Goal: Task Accomplishment & Management: Manage account settings

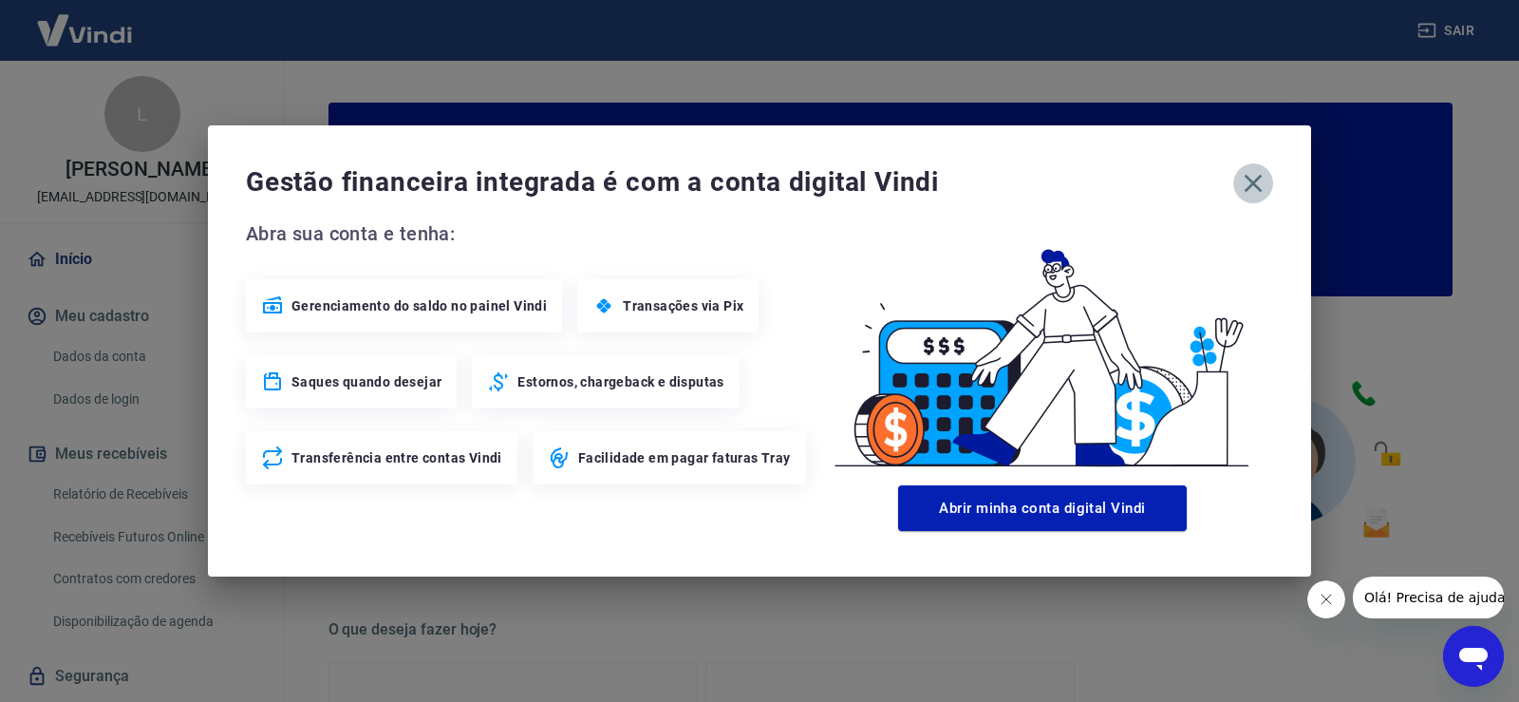
click at [1237, 185] on button "button" at bounding box center [1253, 183] width 40 height 40
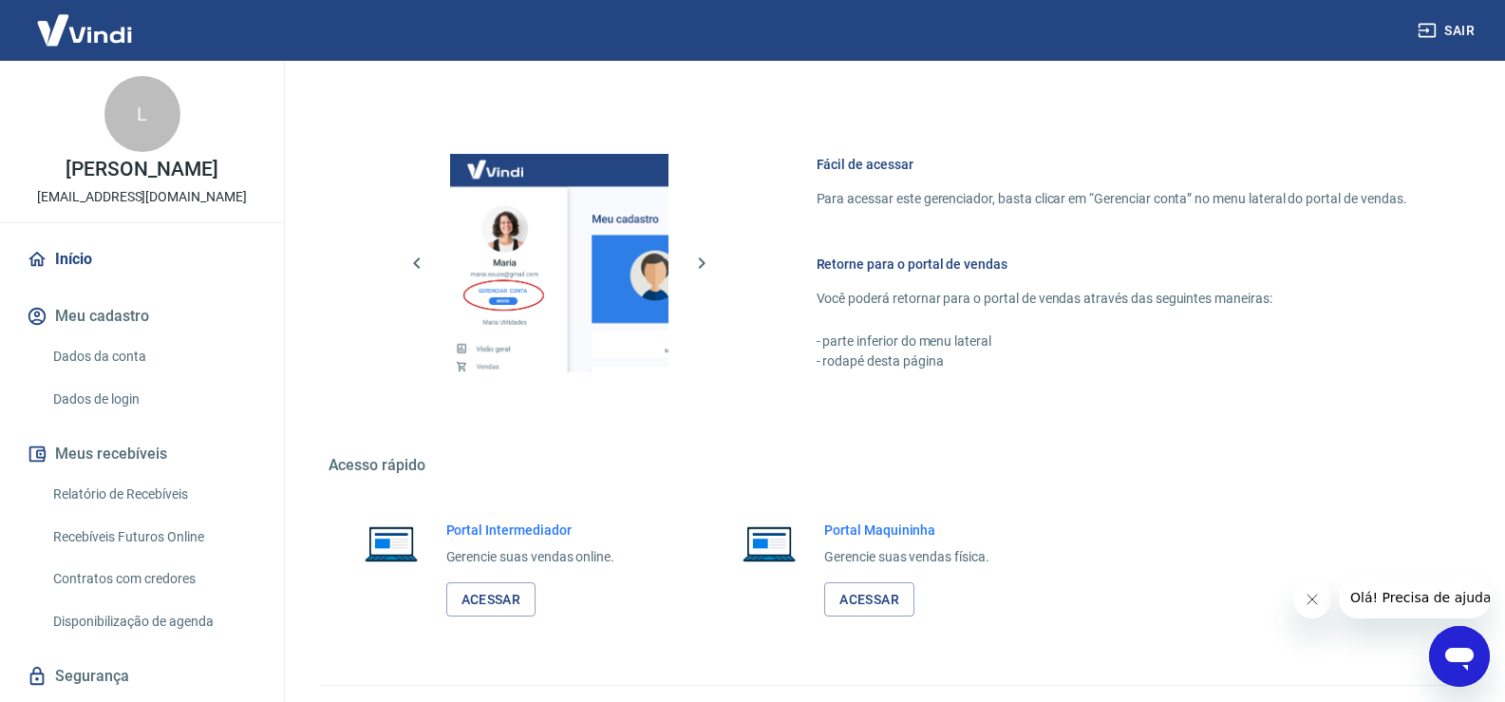
scroll to position [975, 0]
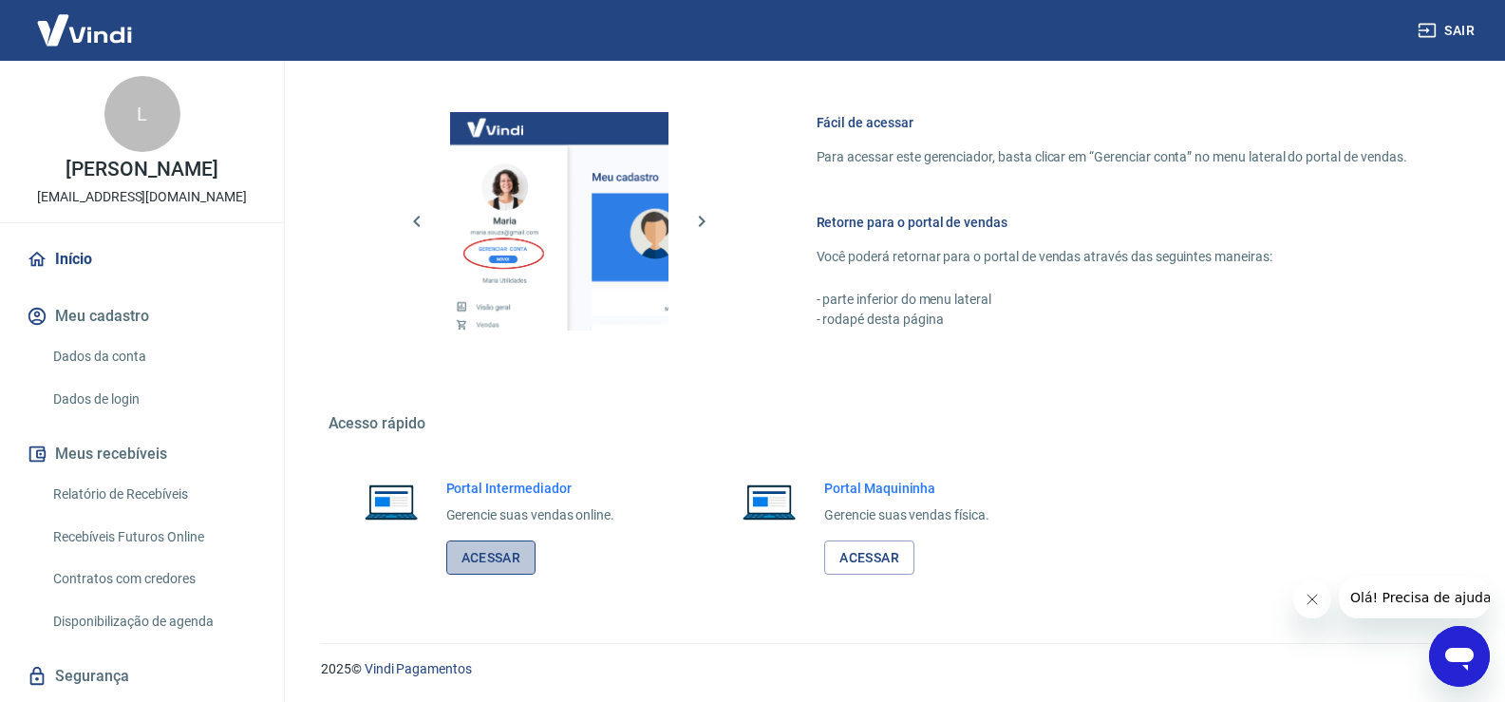
click at [469, 543] on link "Acessar" at bounding box center [491, 557] width 90 height 35
click at [98, 495] on link "Relatório de Recebíveis" at bounding box center [154, 494] width 216 height 39
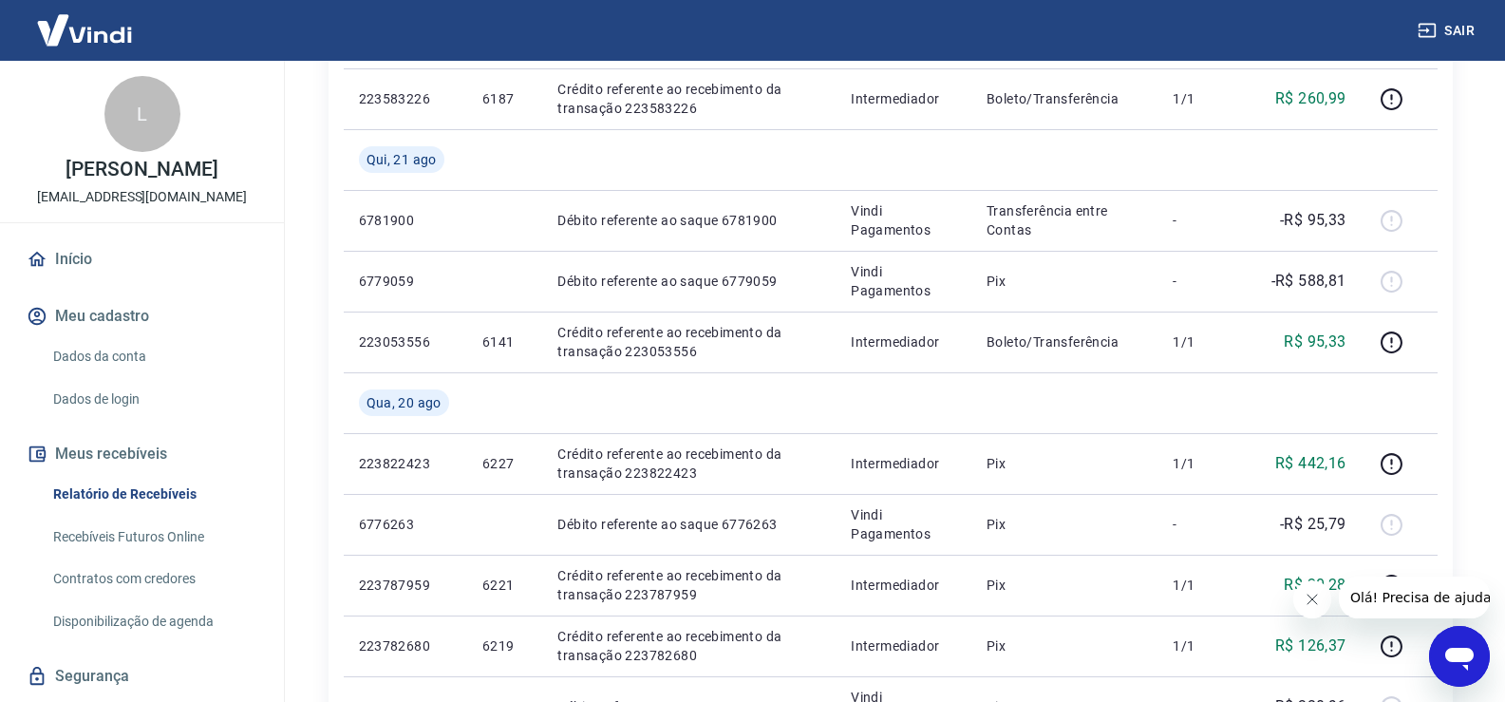
scroll to position [443, 0]
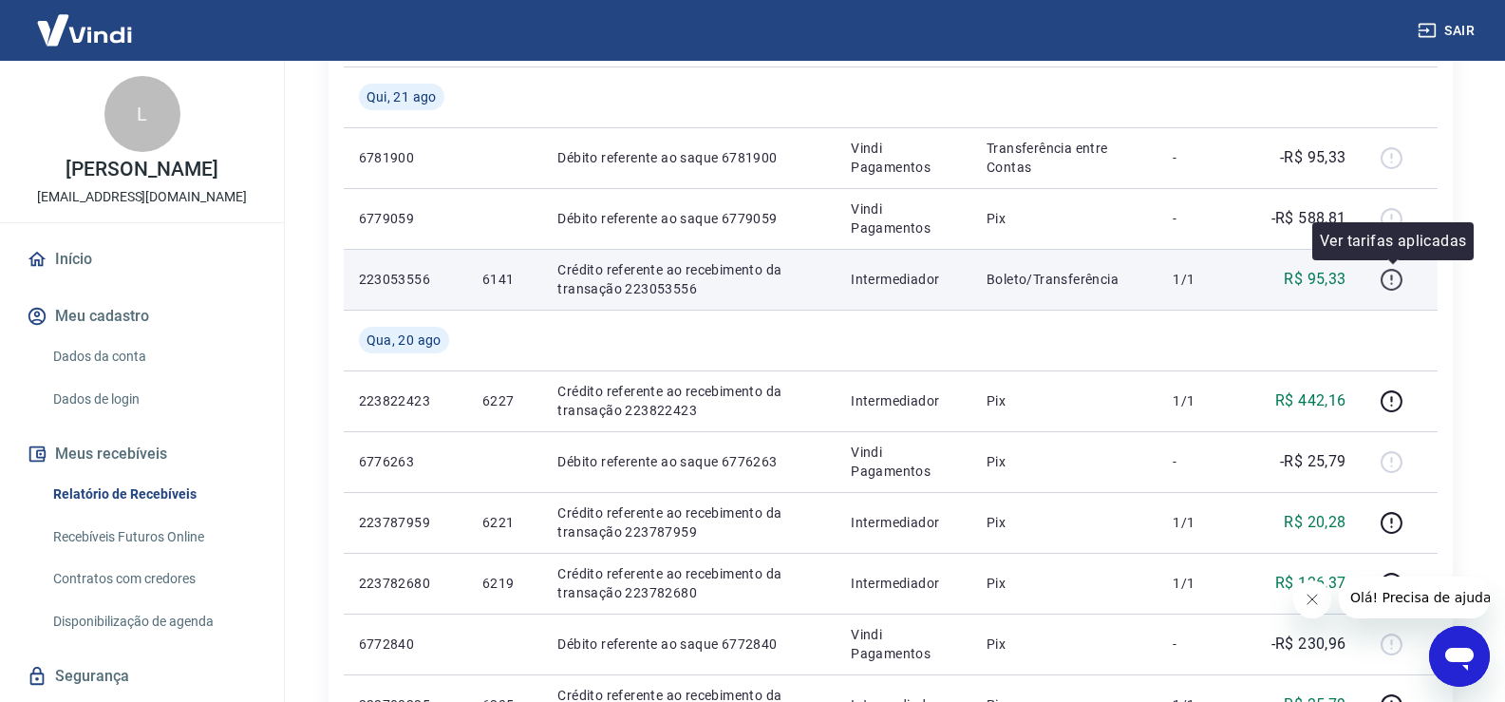
click at [1394, 282] on icon "button" at bounding box center [1391, 280] width 24 height 24
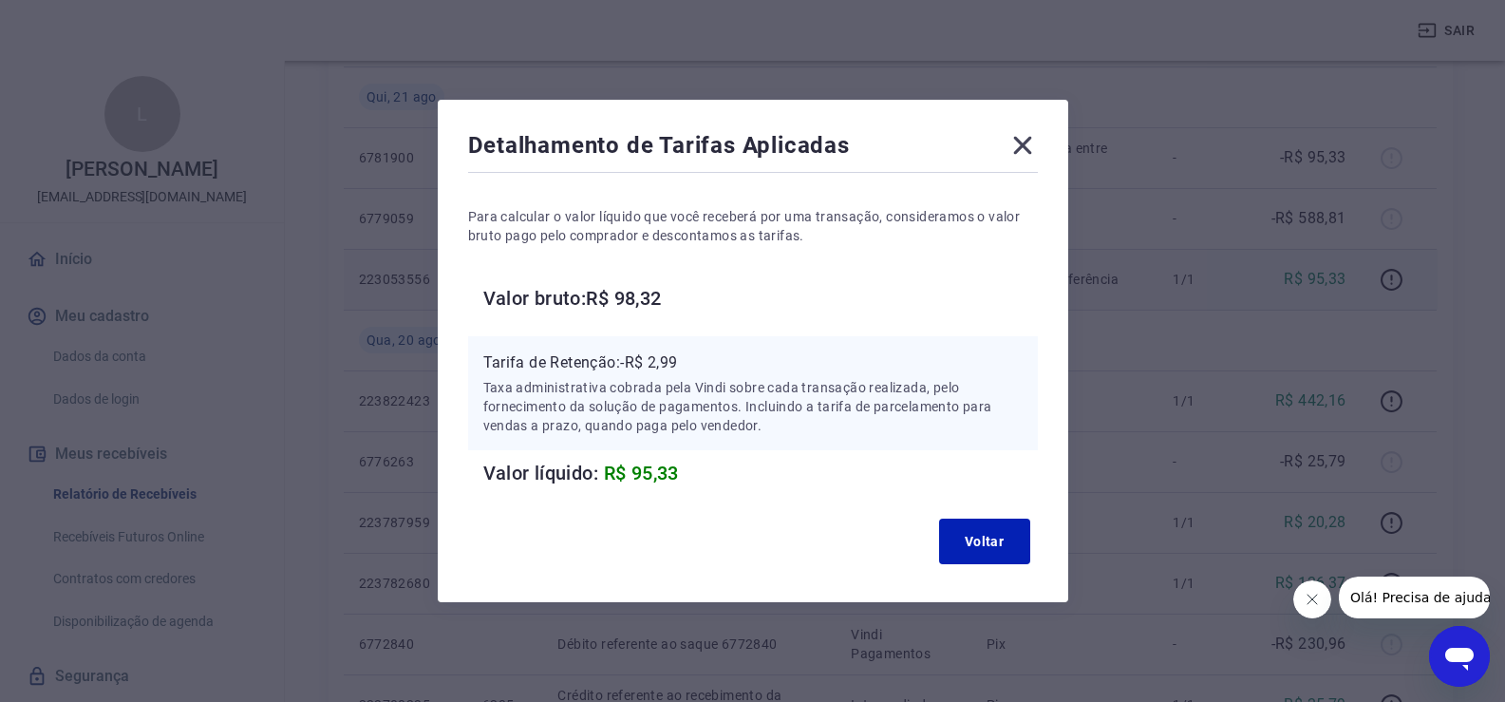
click at [1019, 124] on div "Detalhamento de Tarifas Aplicadas Para calcular o valor líquido que você recebe…" at bounding box center [753, 351] width 630 height 502
click at [1026, 134] on icon at bounding box center [1022, 145] width 30 height 30
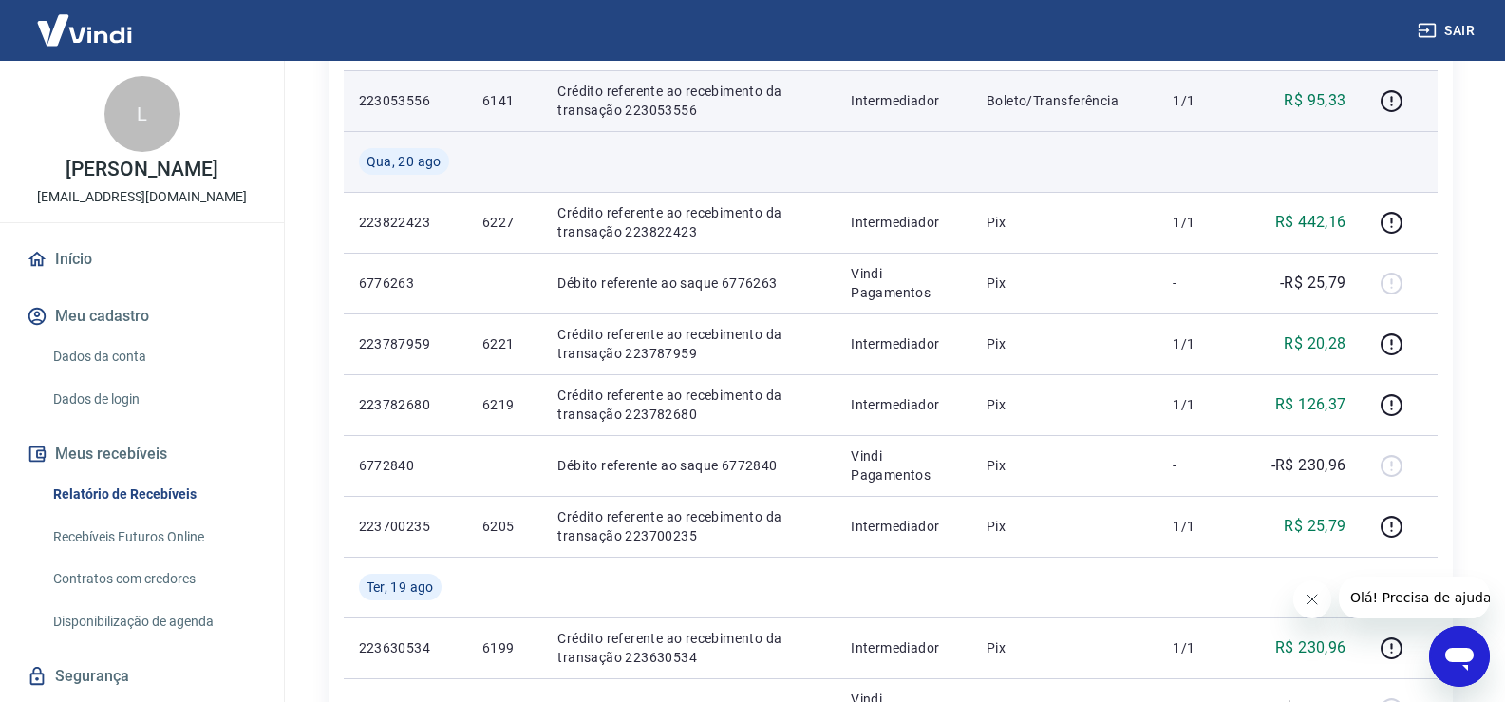
scroll to position [665, 0]
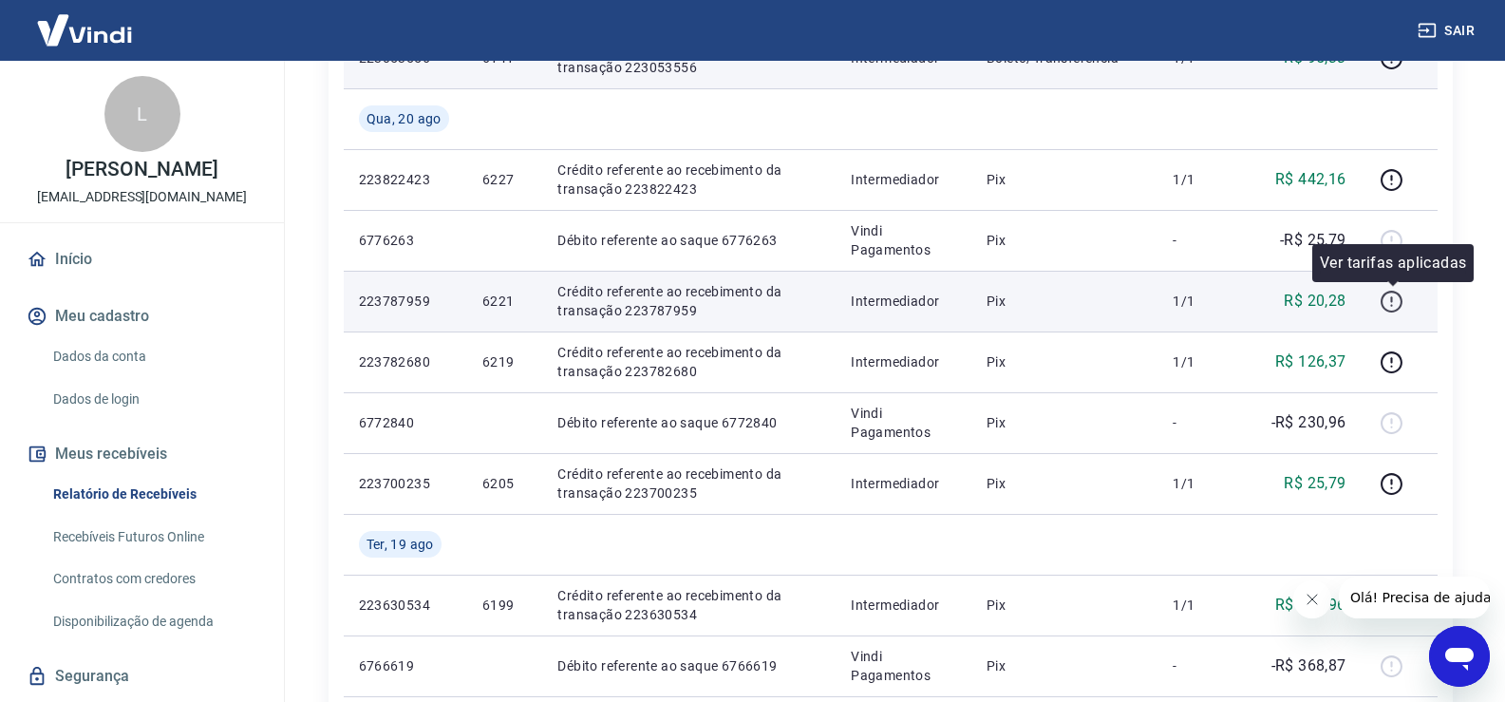
click at [1387, 305] on icon "button" at bounding box center [1391, 302] width 24 height 24
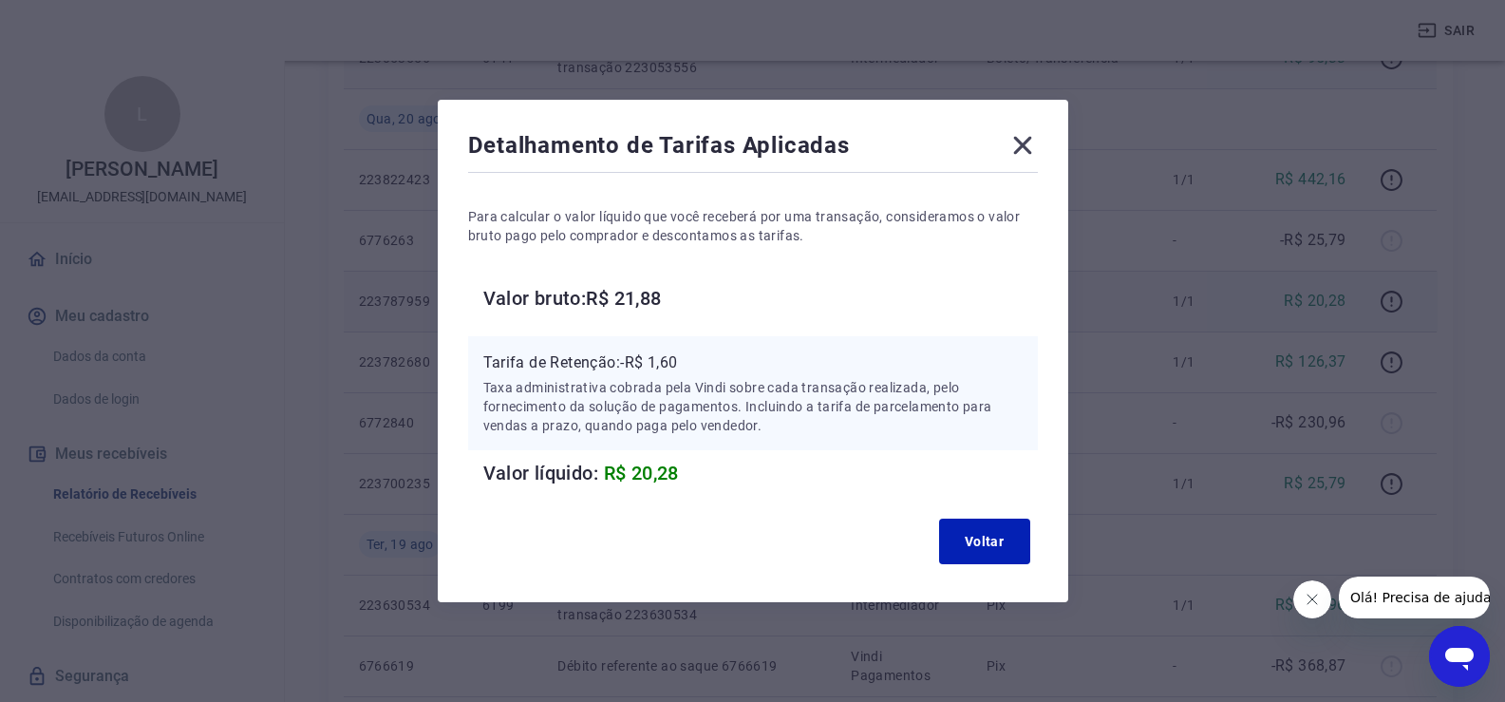
click at [1018, 144] on icon at bounding box center [1022, 145] width 30 height 30
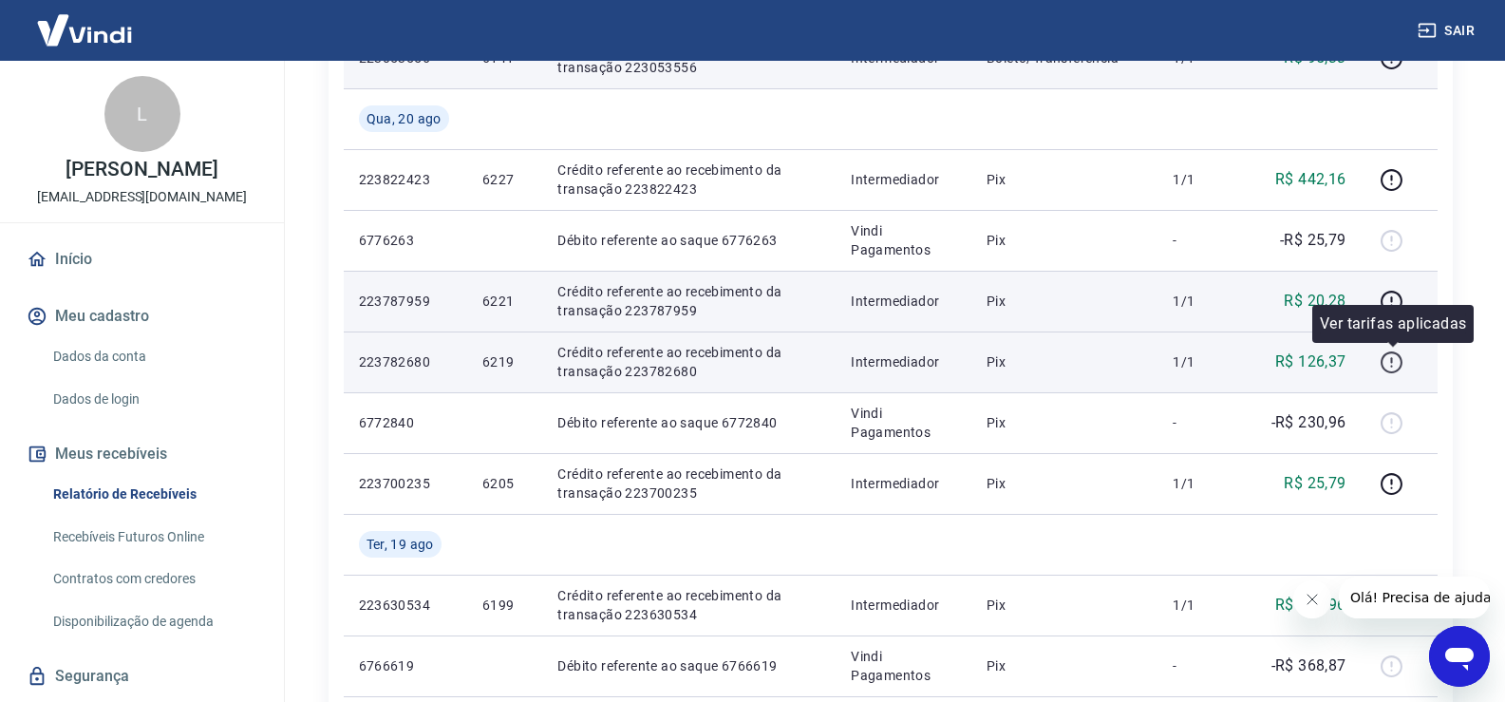
click at [1387, 370] on icon "button" at bounding box center [1391, 362] width 22 height 22
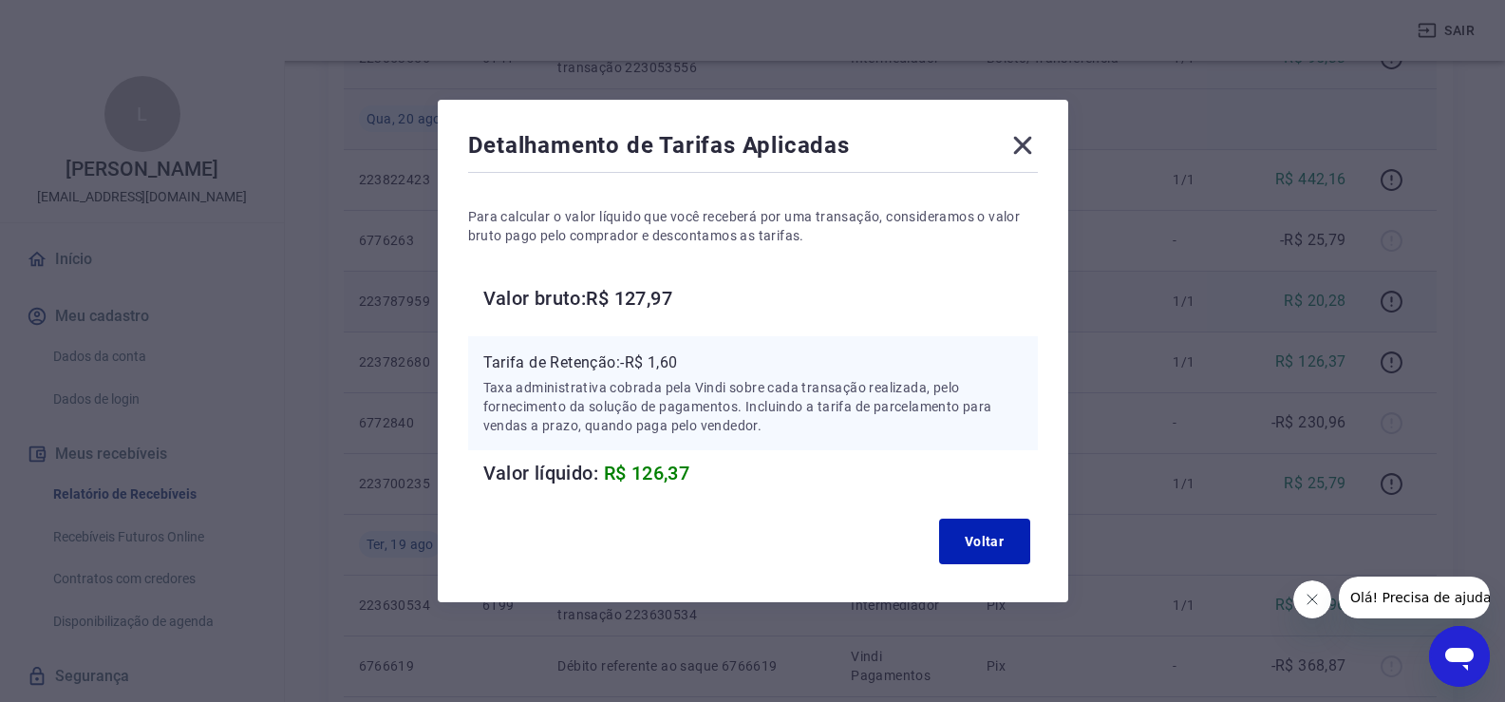
click at [1025, 139] on icon at bounding box center [1022, 145] width 30 height 30
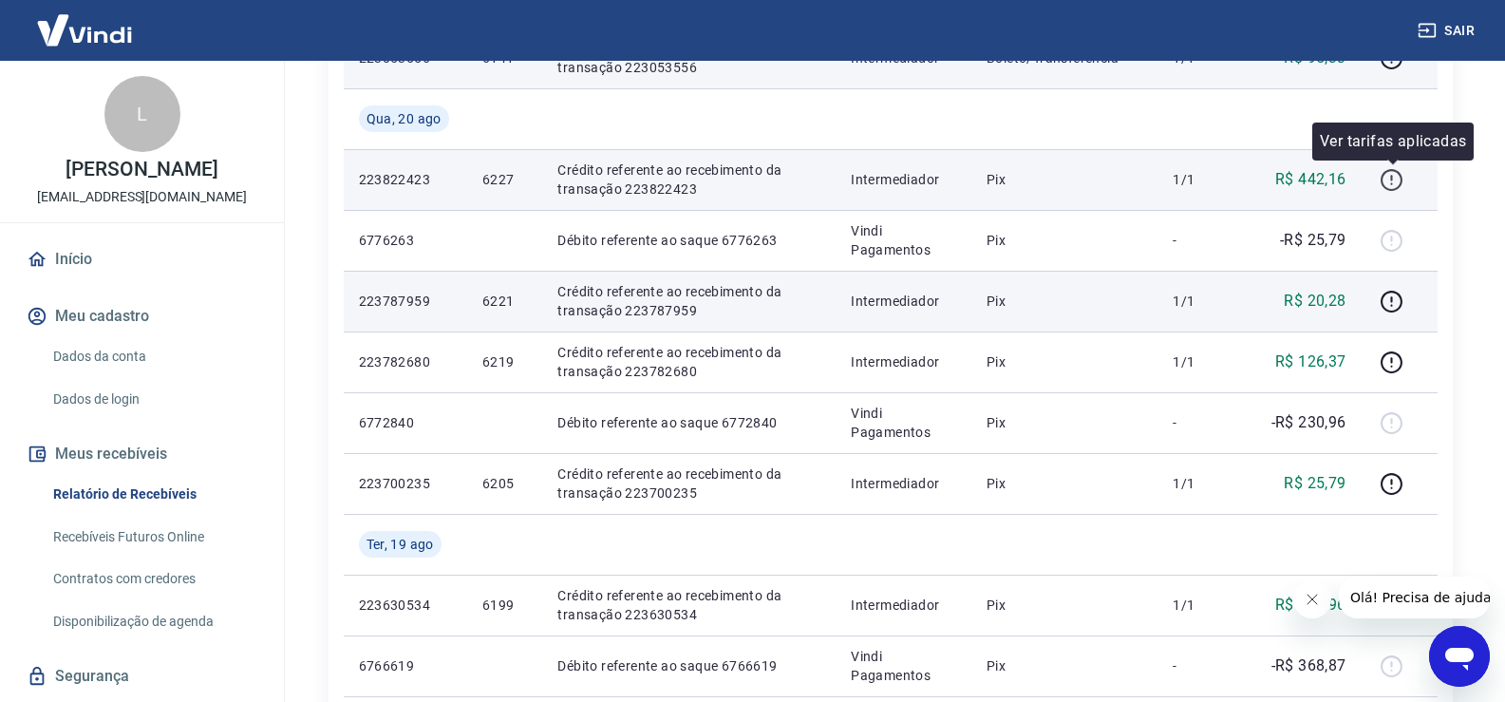
click at [1389, 179] on icon "button" at bounding box center [1391, 180] width 24 height 24
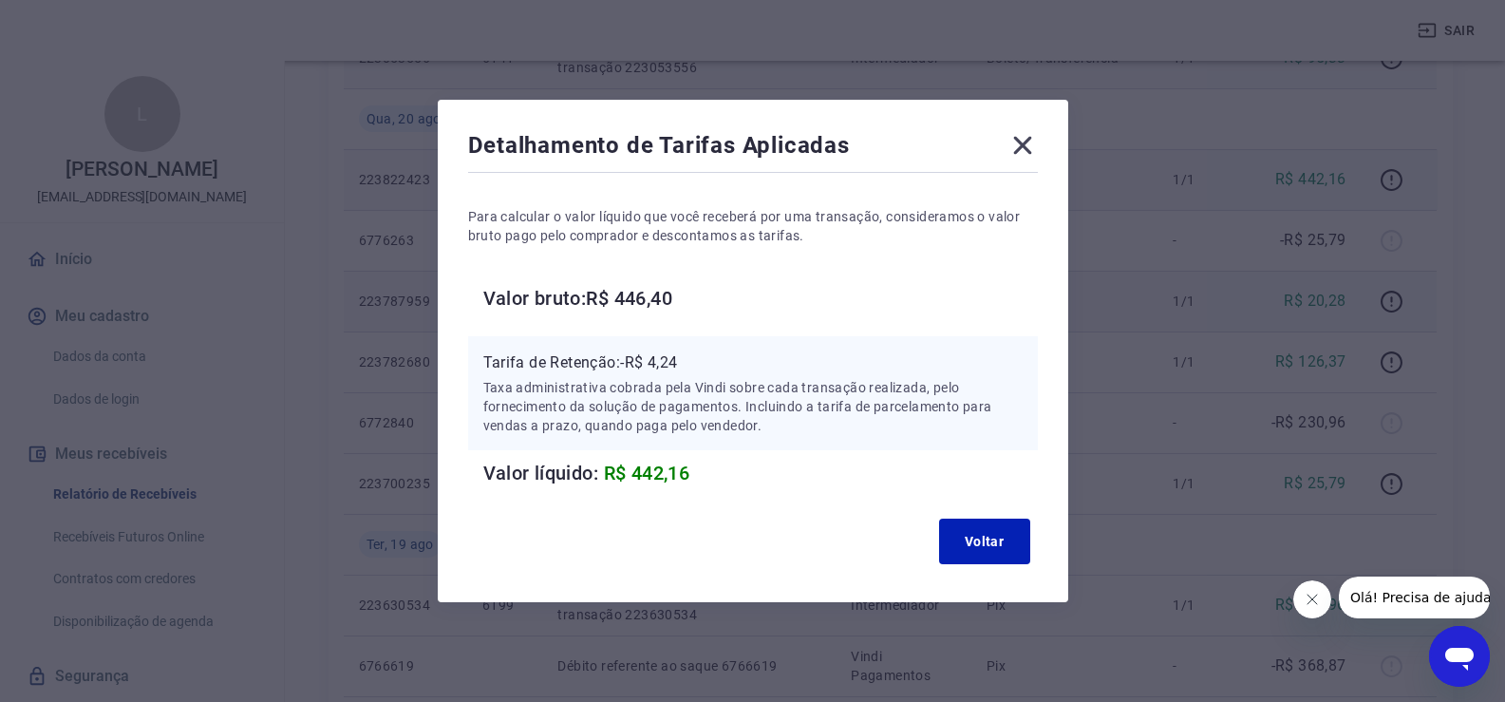
click at [1018, 150] on icon at bounding box center [1022, 145] width 30 height 30
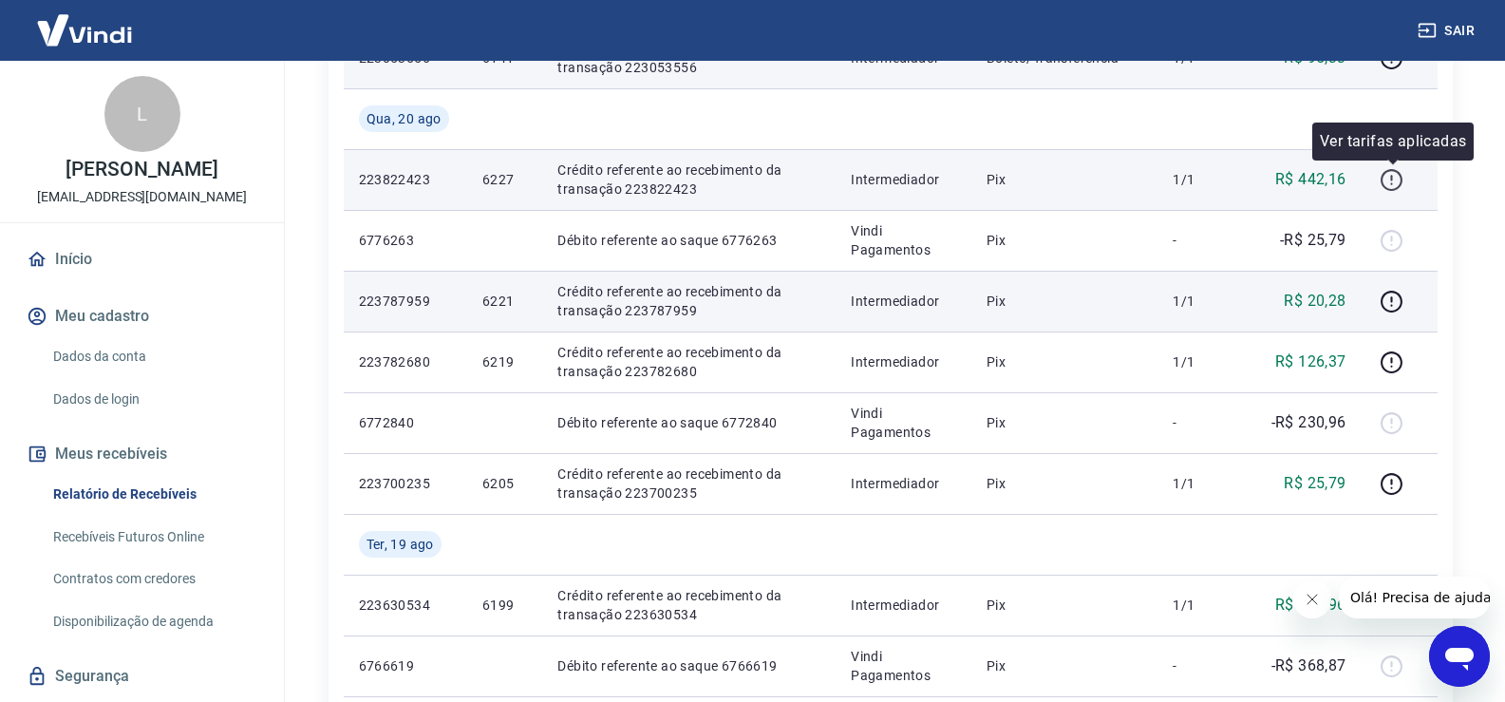
click at [1387, 181] on icon "button" at bounding box center [1391, 180] width 24 height 24
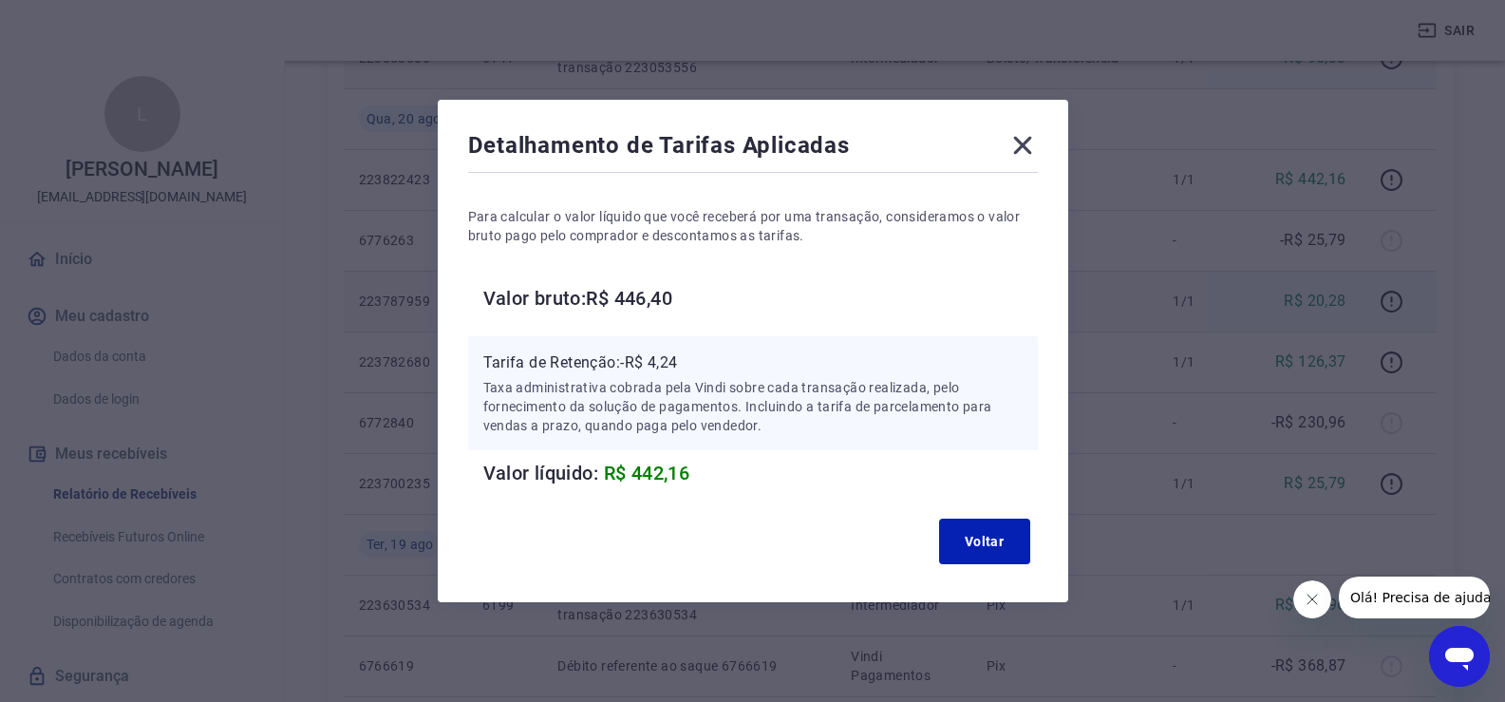
drag, startPoint x: 1028, startPoint y: 139, endPoint x: 1036, endPoint y: 281, distance: 142.6
click at [1028, 141] on icon at bounding box center [1022, 145] width 30 height 30
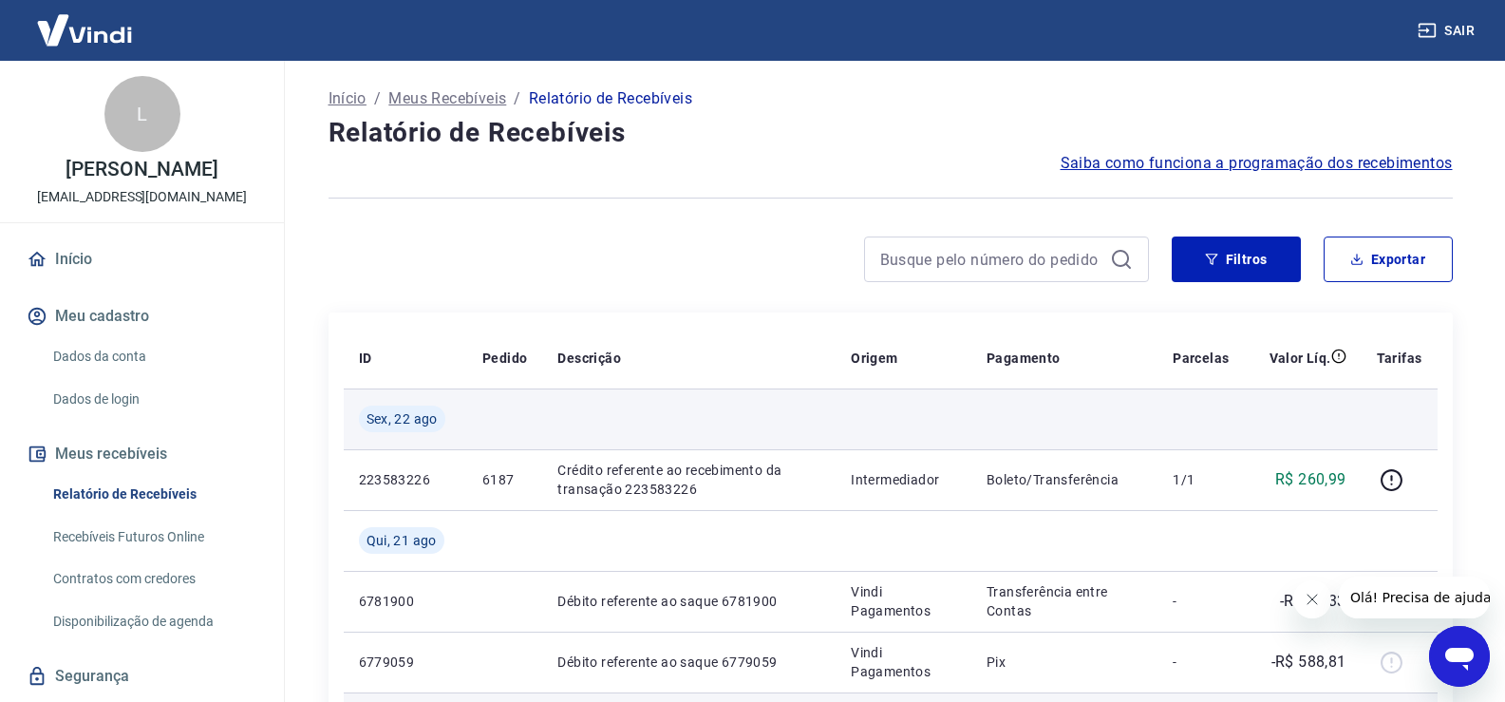
scroll to position [221, 0]
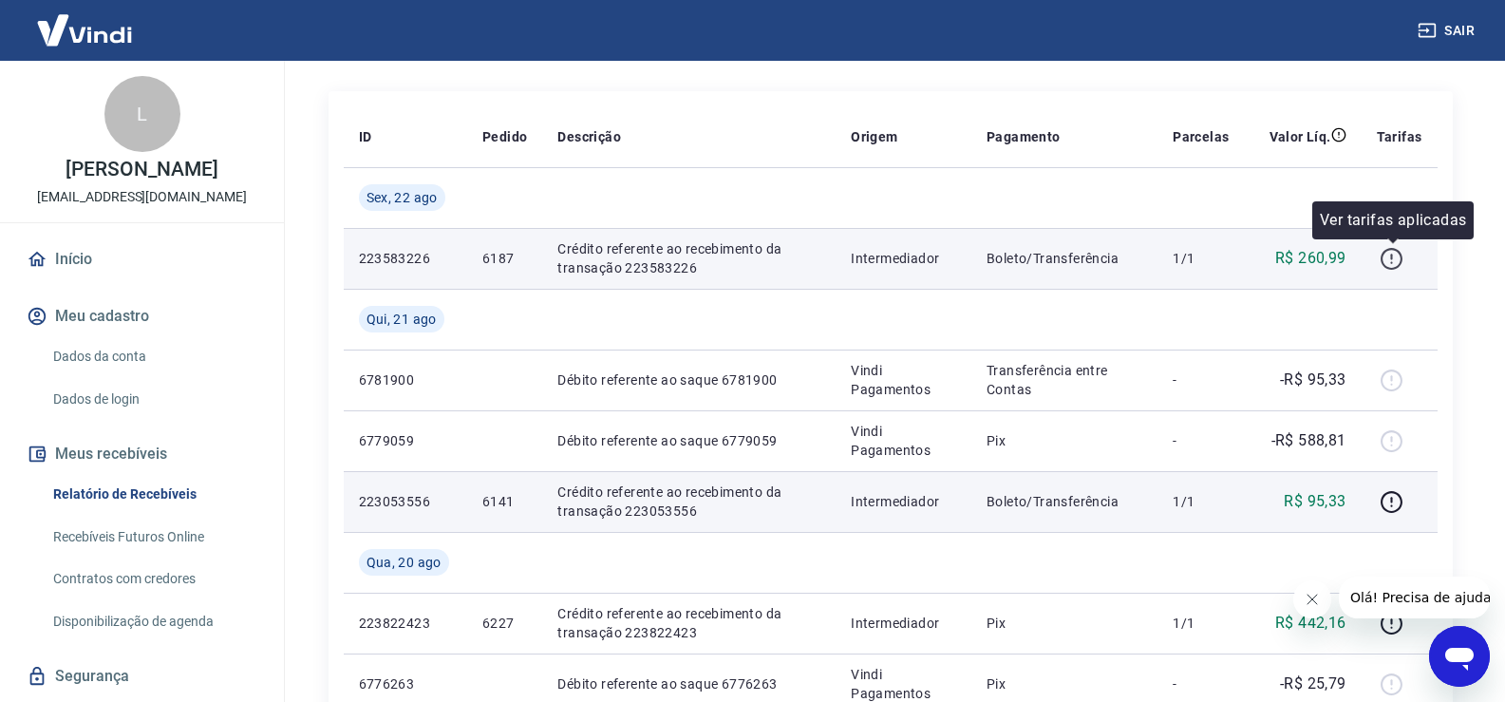
click at [1395, 256] on icon "button" at bounding box center [1391, 259] width 24 height 24
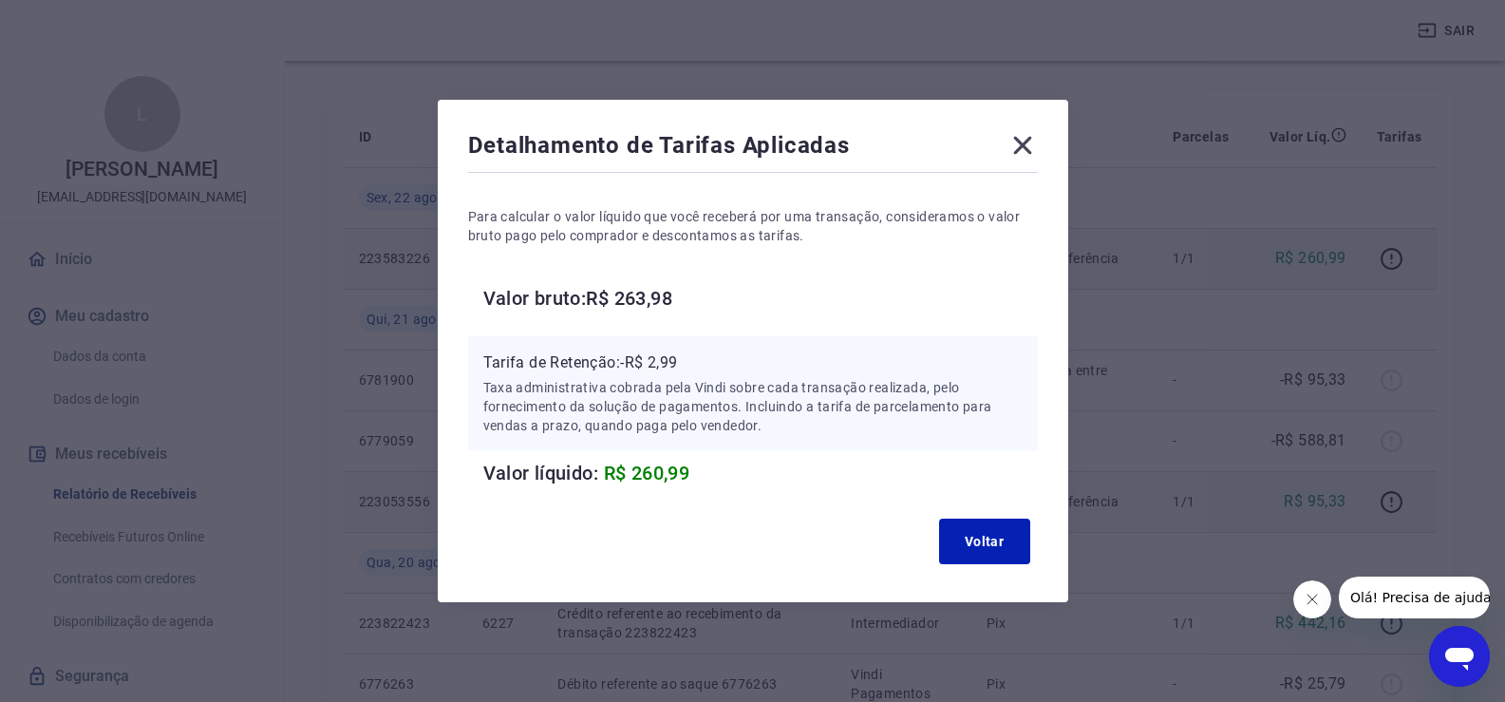
click at [1022, 144] on icon at bounding box center [1022, 145] width 30 height 30
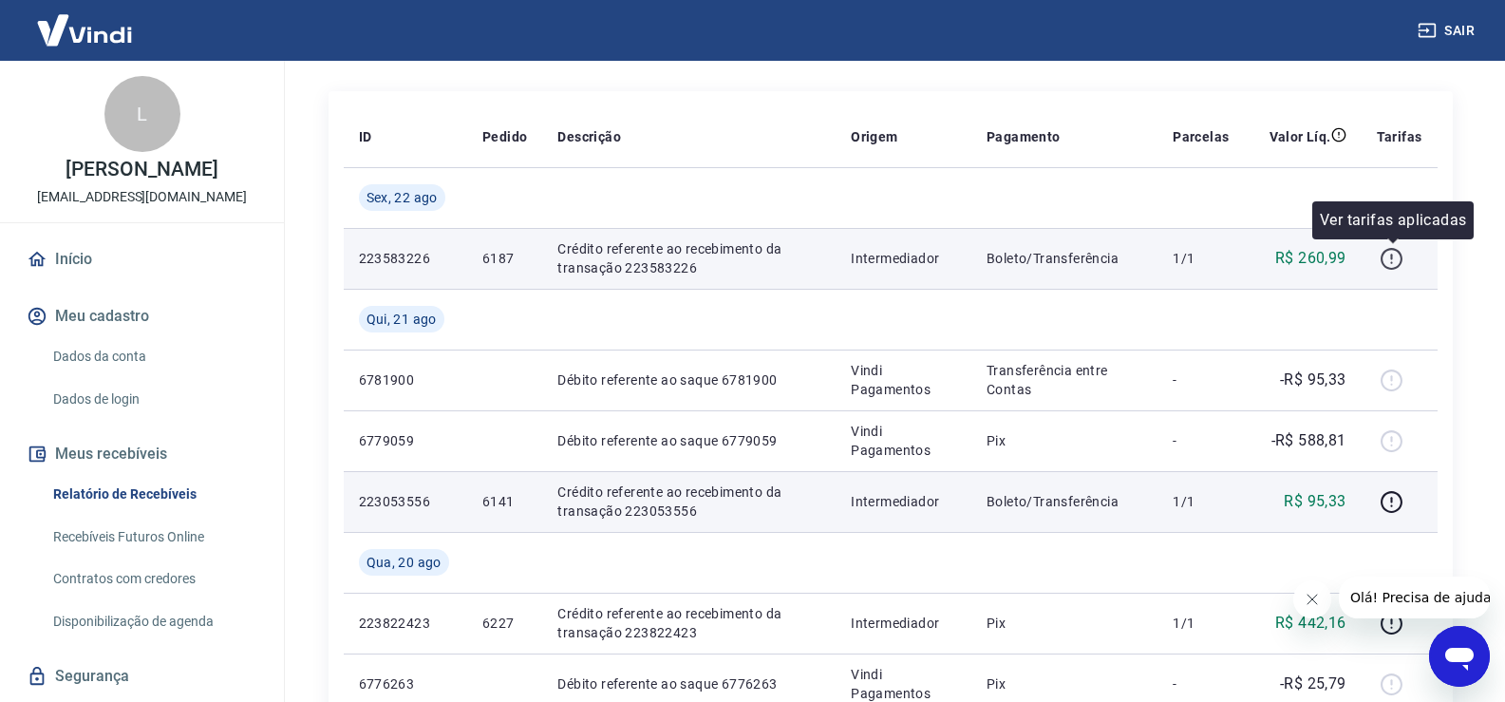
click at [1380, 262] on icon "button" at bounding box center [1391, 259] width 24 height 24
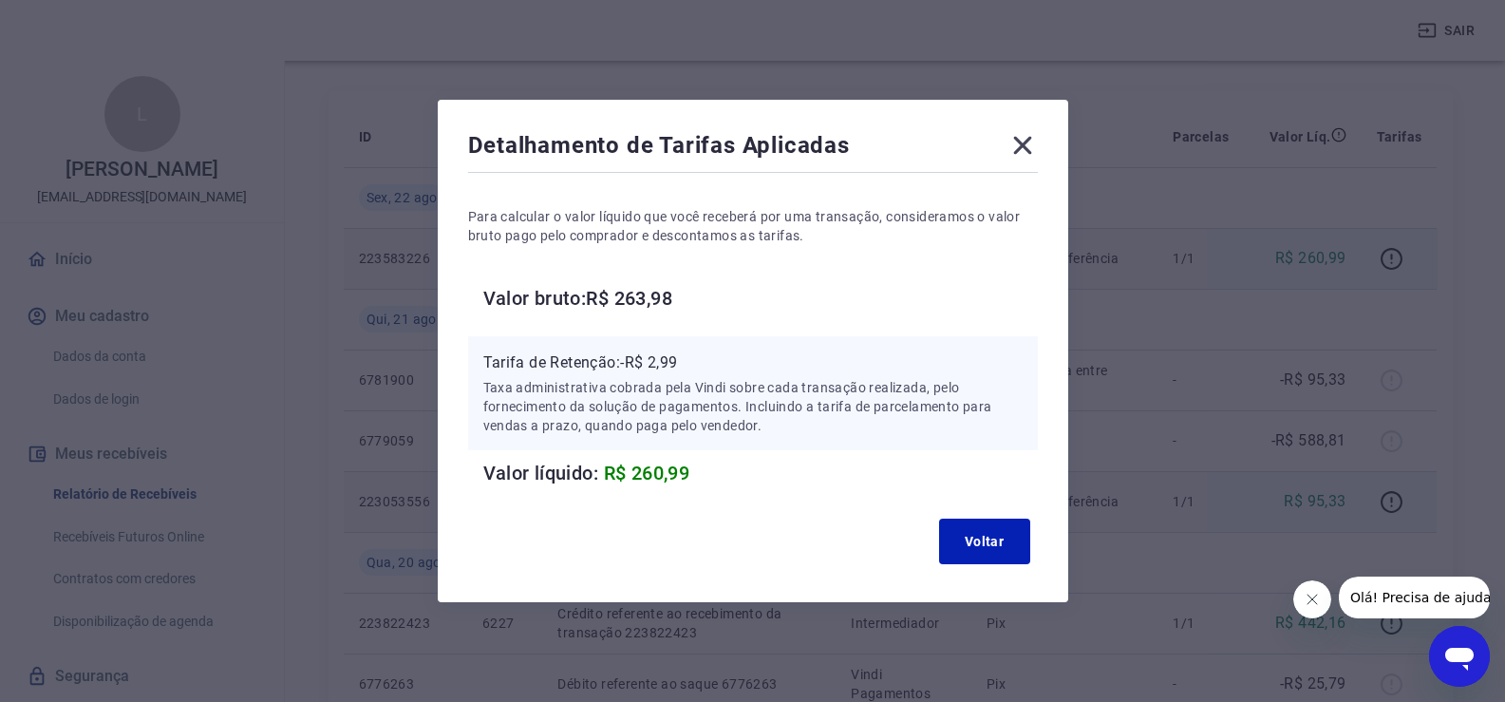
click at [1023, 142] on icon at bounding box center [1022, 145] width 30 height 30
